Goal: Find specific page/section: Find specific page/section

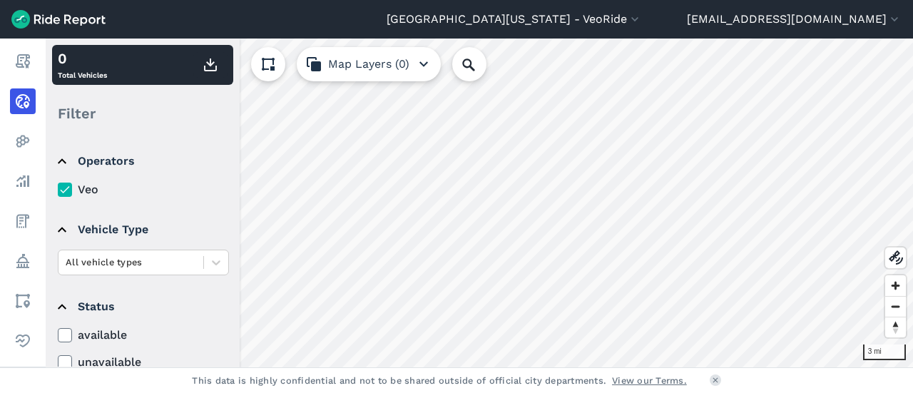
click at [116, 253] on div "All vehicle types" at bounding box center [131, 262] width 145 height 22
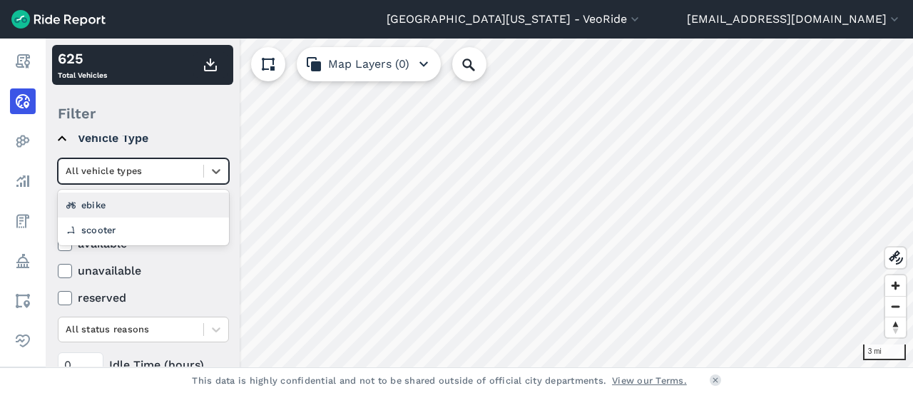
scroll to position [95, 0]
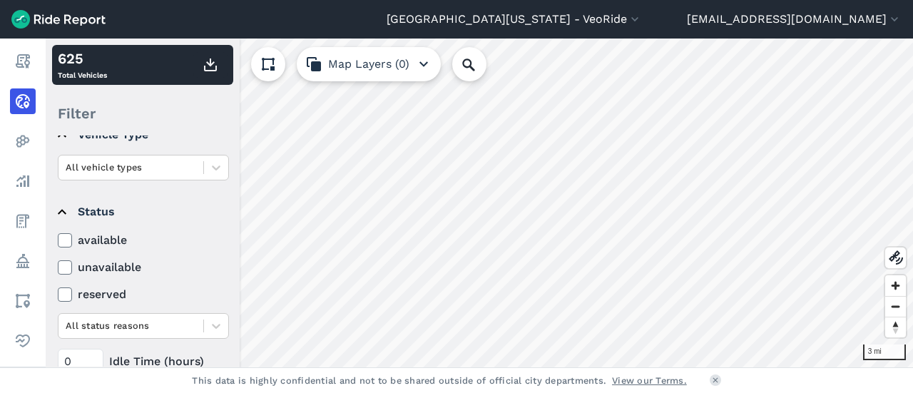
click at [133, 109] on div "Filter" at bounding box center [142, 113] width 181 height 44
click at [106, 240] on label "available" at bounding box center [143, 240] width 171 height 17
click at [58, 240] on input "available" at bounding box center [58, 236] width 0 height 9
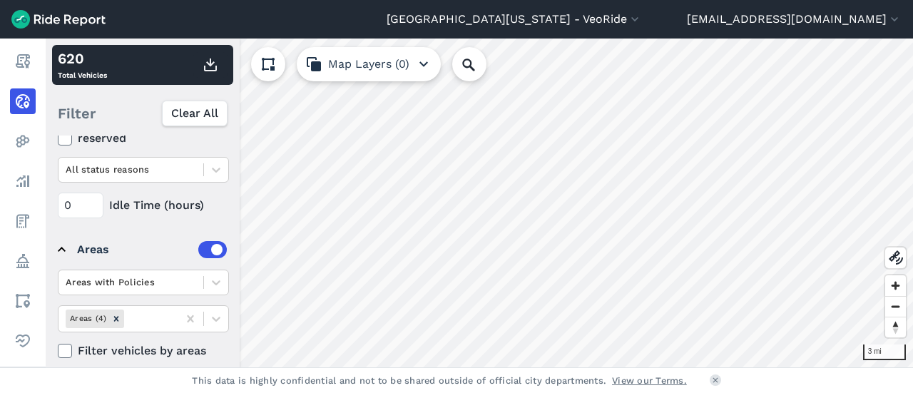
scroll to position [264, 0]
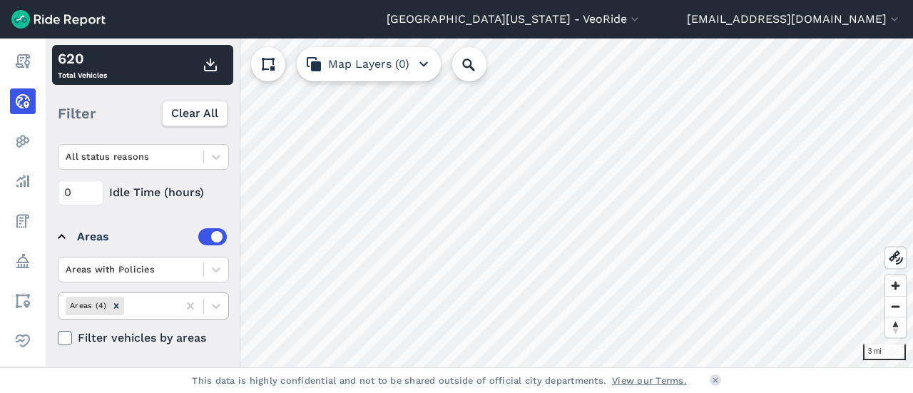
click at [174, 304] on div "Areas (4)" at bounding box center [118, 306] width 119 height 24
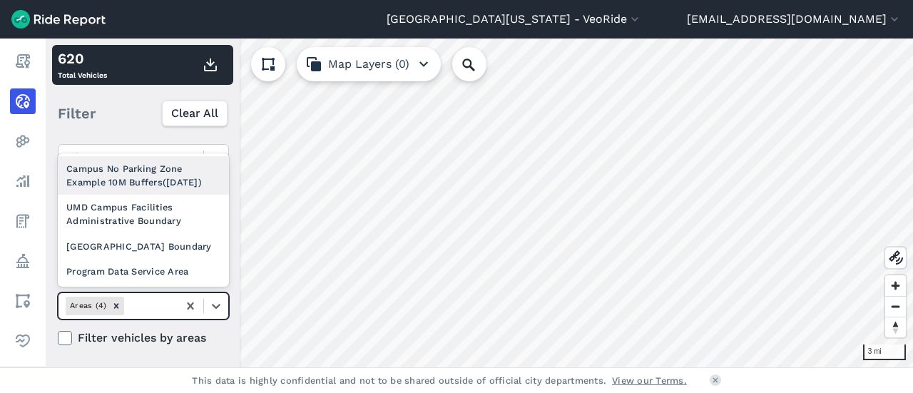
click at [129, 188] on div "Campus No Parking Zone Example 10M Buffers([DATE])" at bounding box center [143, 175] width 171 height 39
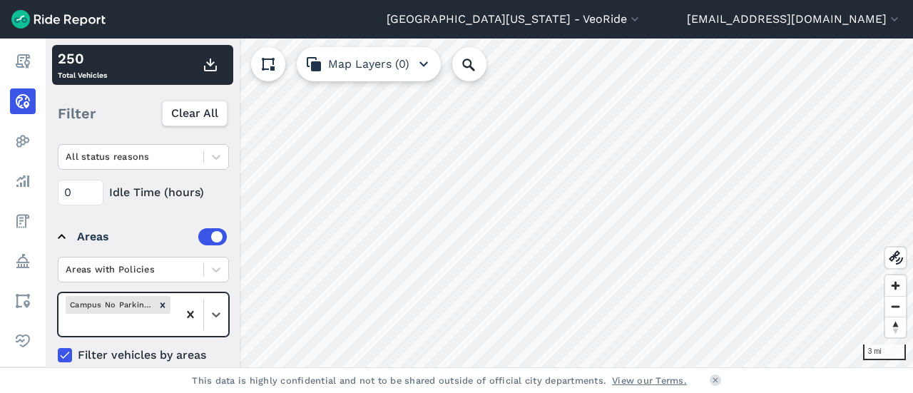
click at [184, 315] on div at bounding box center [191, 315] width 26 height 26
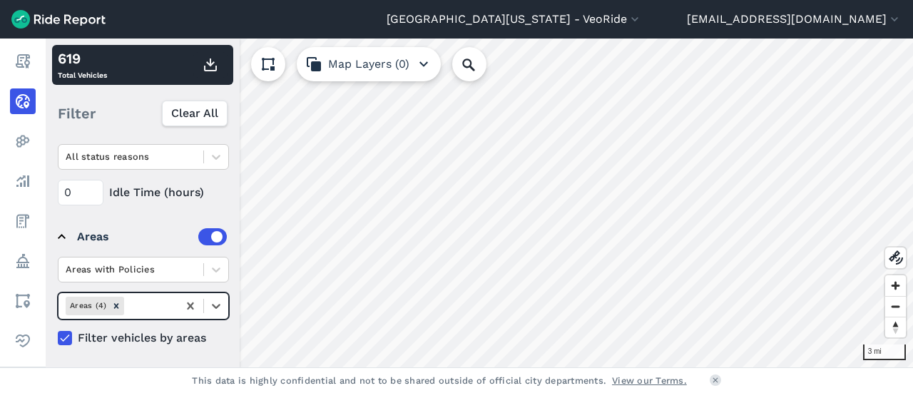
click at [148, 298] on div at bounding box center [149, 306] width 44 height 16
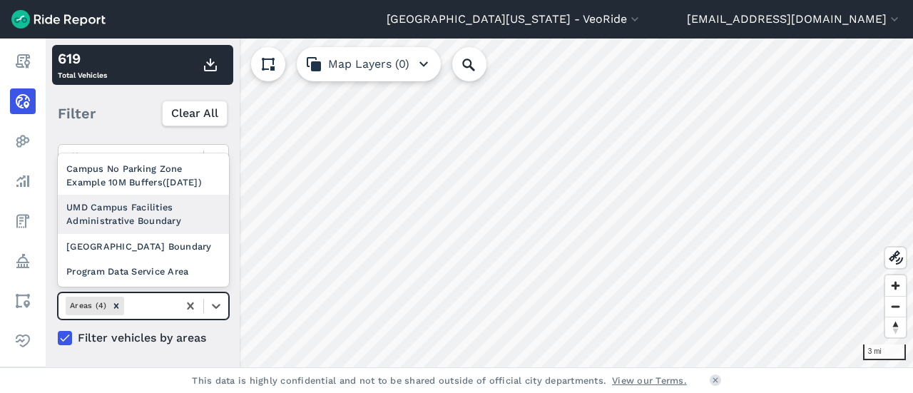
click at [108, 207] on div "UMD Campus Facilities Administrative Boundary" at bounding box center [143, 214] width 171 height 39
